Goal: Task Accomplishment & Management: Manage account settings

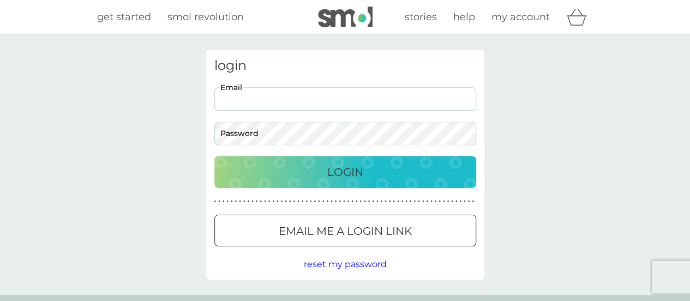
click at [291, 105] on input "Email" at bounding box center [345, 98] width 262 height 23
type input "[EMAIL_ADDRESS][DOMAIN_NAME]"
click at [214, 156] on button "Login" at bounding box center [345, 172] width 262 height 32
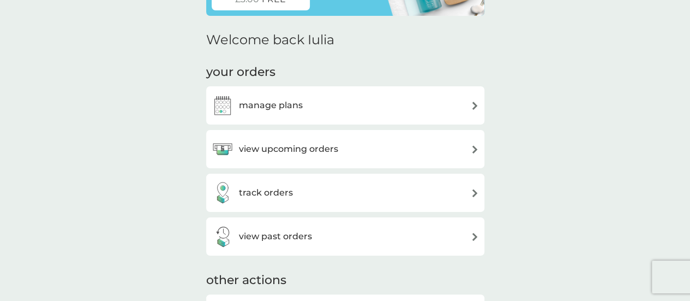
scroll to position [107, 0]
click at [313, 111] on div "manage plans" at bounding box center [345, 105] width 267 height 22
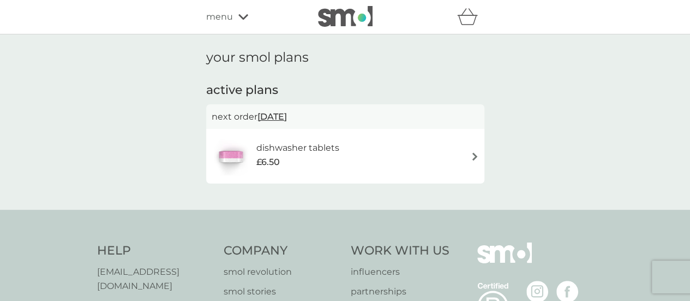
click at [279, 120] on span "10 Nov 2025" at bounding box center [271, 116] width 29 height 21
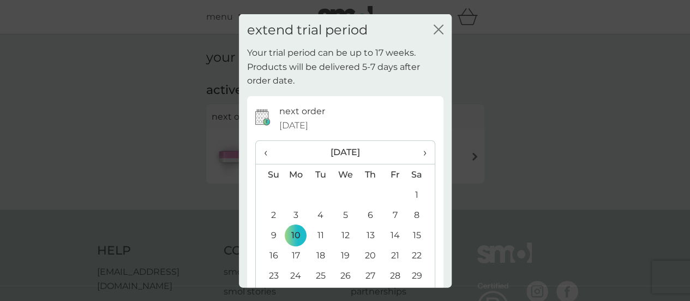
click at [266, 154] on span "‹" at bounding box center [269, 152] width 11 height 23
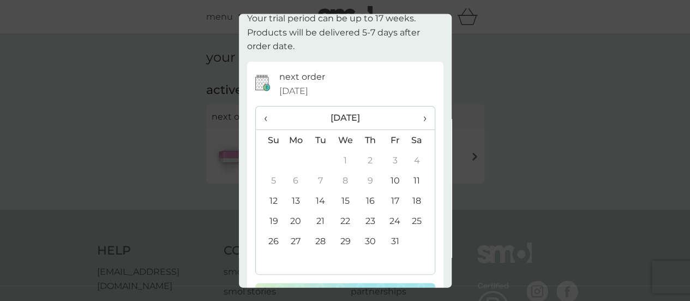
scroll to position [34, 0]
click at [321, 241] on td "28" at bounding box center [320, 241] width 25 height 20
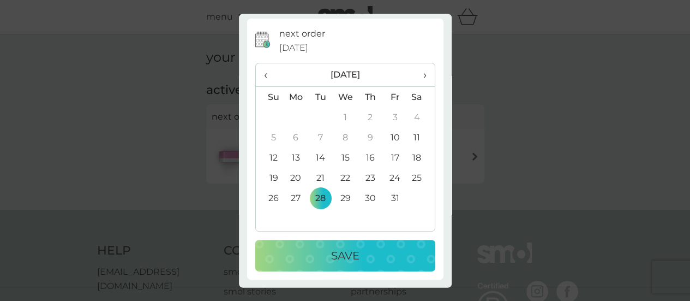
scroll to position [76, 0]
click at [337, 246] on button "Save" at bounding box center [345, 257] width 180 height 32
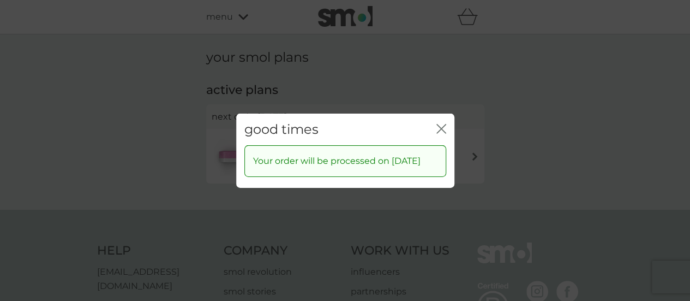
click at [446, 116] on div "good times close" at bounding box center [345, 129] width 218 height 32
click at [442, 124] on icon "close" at bounding box center [443, 128] width 4 height 9
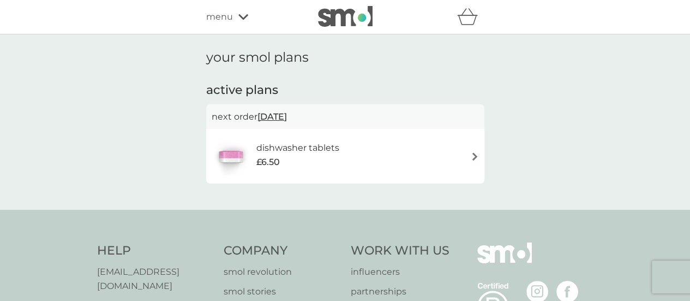
click at [284, 112] on span "28 Oct 2025" at bounding box center [271, 116] width 29 height 21
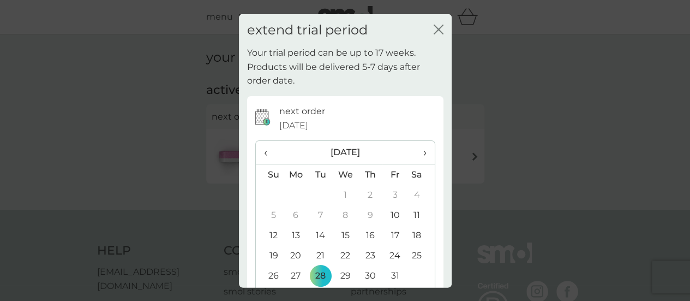
click at [434, 31] on icon "close" at bounding box center [439, 29] width 10 height 10
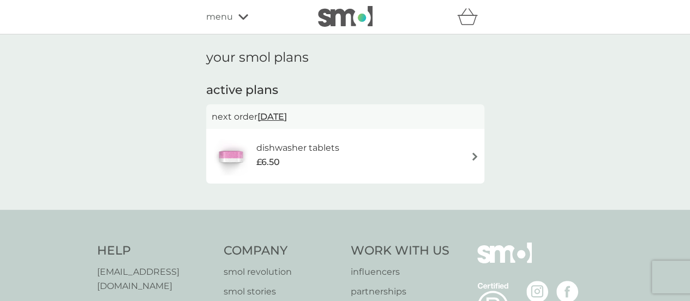
click at [471, 160] on img at bounding box center [475, 156] width 8 height 8
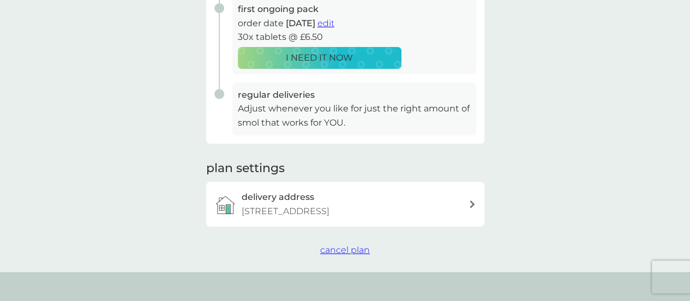
scroll to position [233, 0]
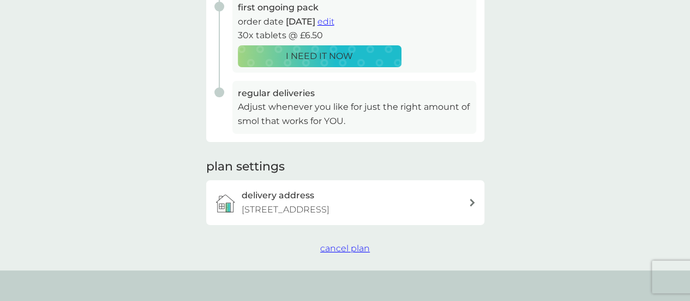
click at [343, 253] on span "cancel plan" at bounding box center [345, 248] width 50 height 10
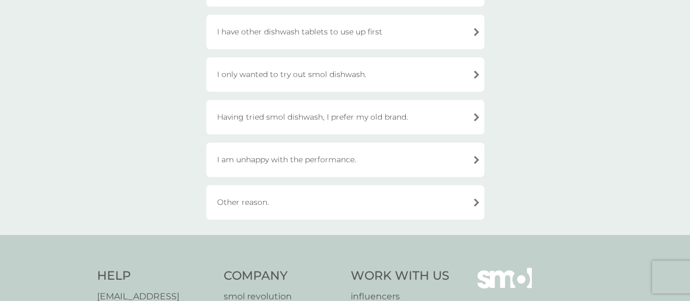
scroll to position [200, 0]
click at [333, 153] on div "I am unhappy with the performance." at bounding box center [345, 159] width 278 height 34
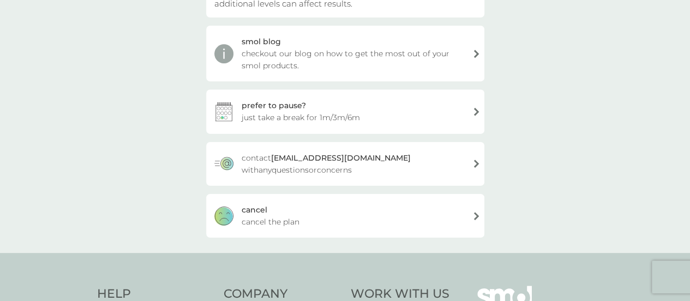
click at [270, 214] on div "cancel cancel the plan" at bounding box center [345, 216] width 278 height 44
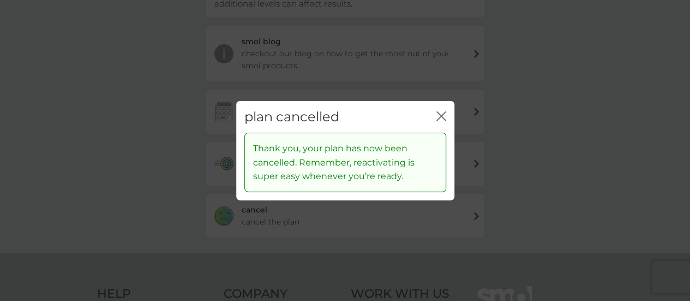
click at [446, 112] on div "plan cancelled close" at bounding box center [345, 116] width 218 height 32
click at [436, 120] on icon "close" at bounding box center [441, 116] width 10 height 10
